Goal: Navigation & Orientation: Go to known website

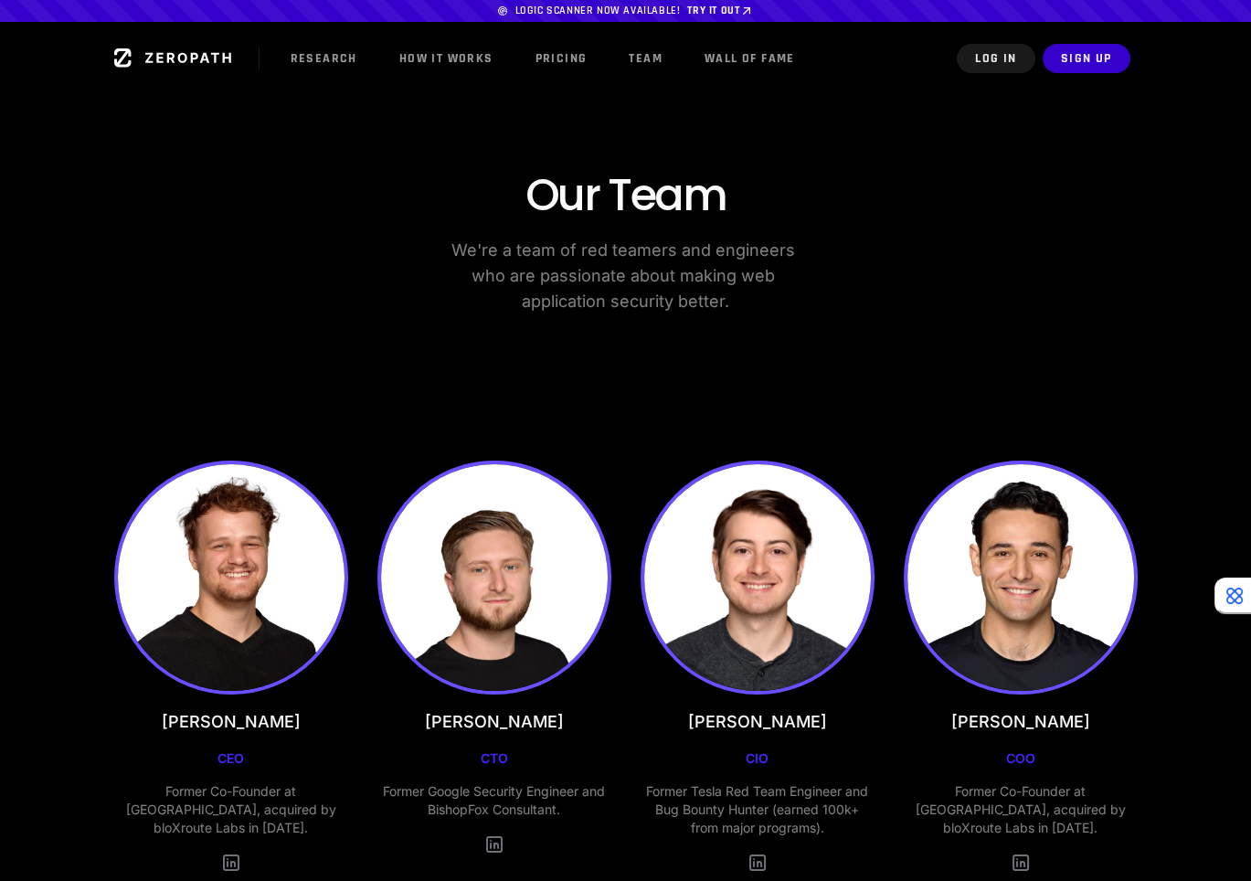
click at [1187, 567] on main "Logic scanner now available! Try it out Research How it Works Pricing Team Wall…" at bounding box center [625, 437] width 1251 height 874
click at [179, 61] on icon at bounding box center [188, 58] width 86 height 10
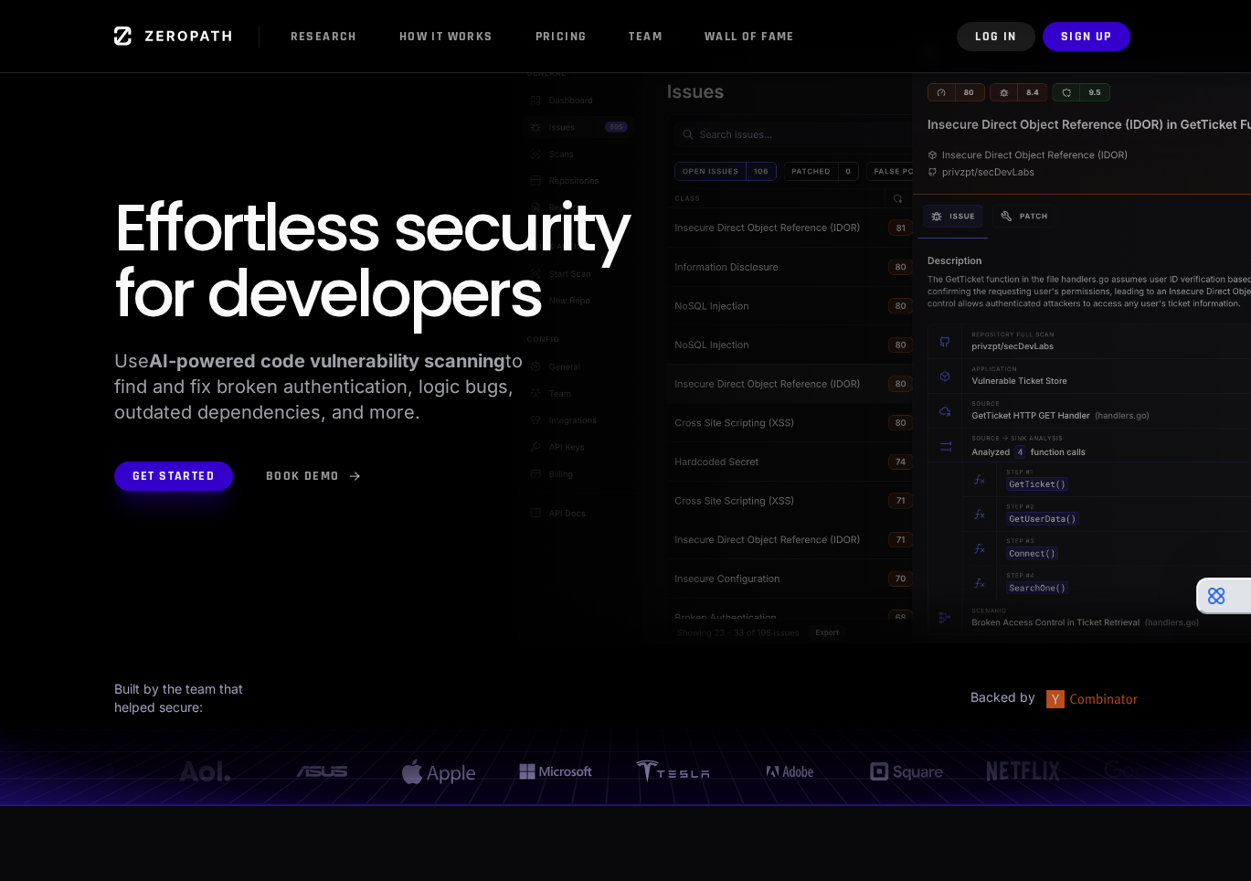
scroll to position [0, 52]
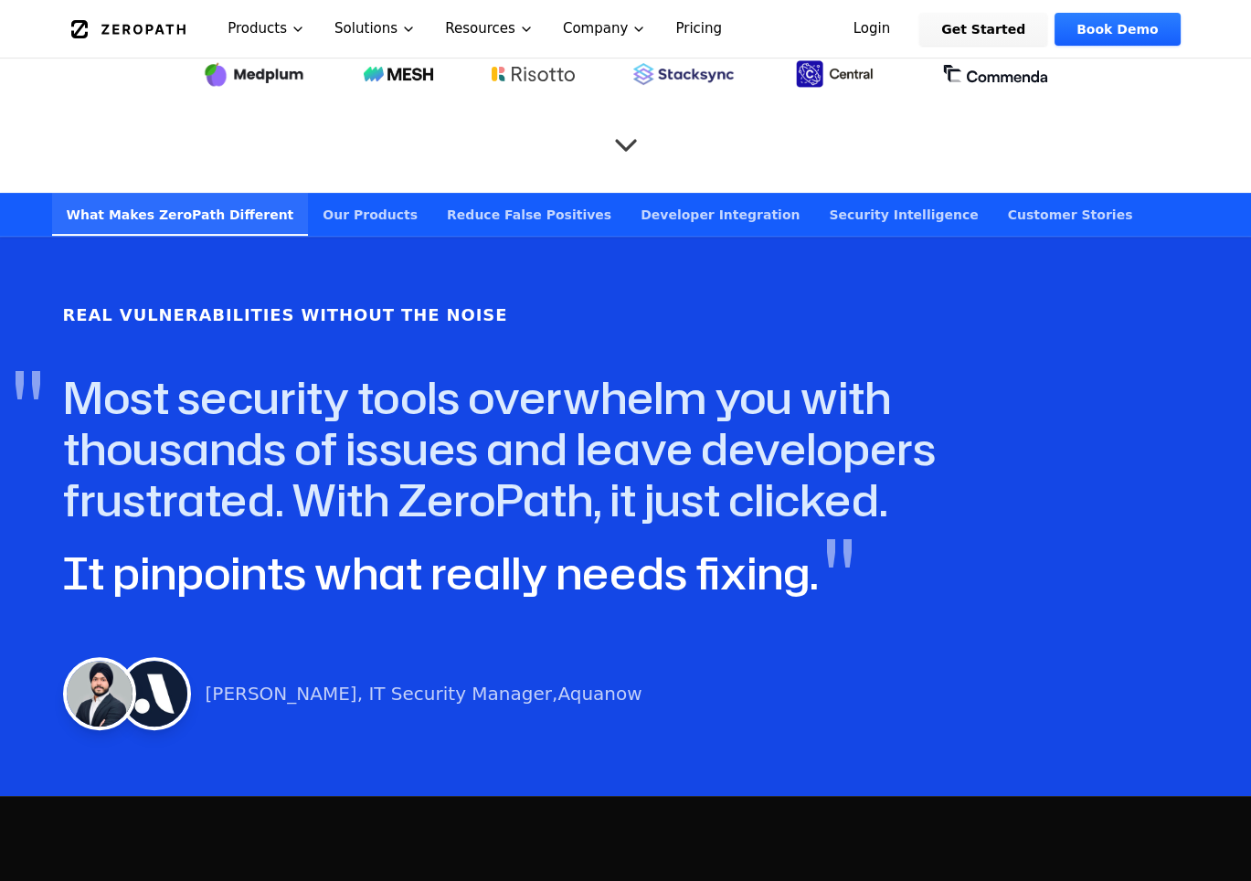
scroll to position [1055, 0]
